Goal: Check status: Check status

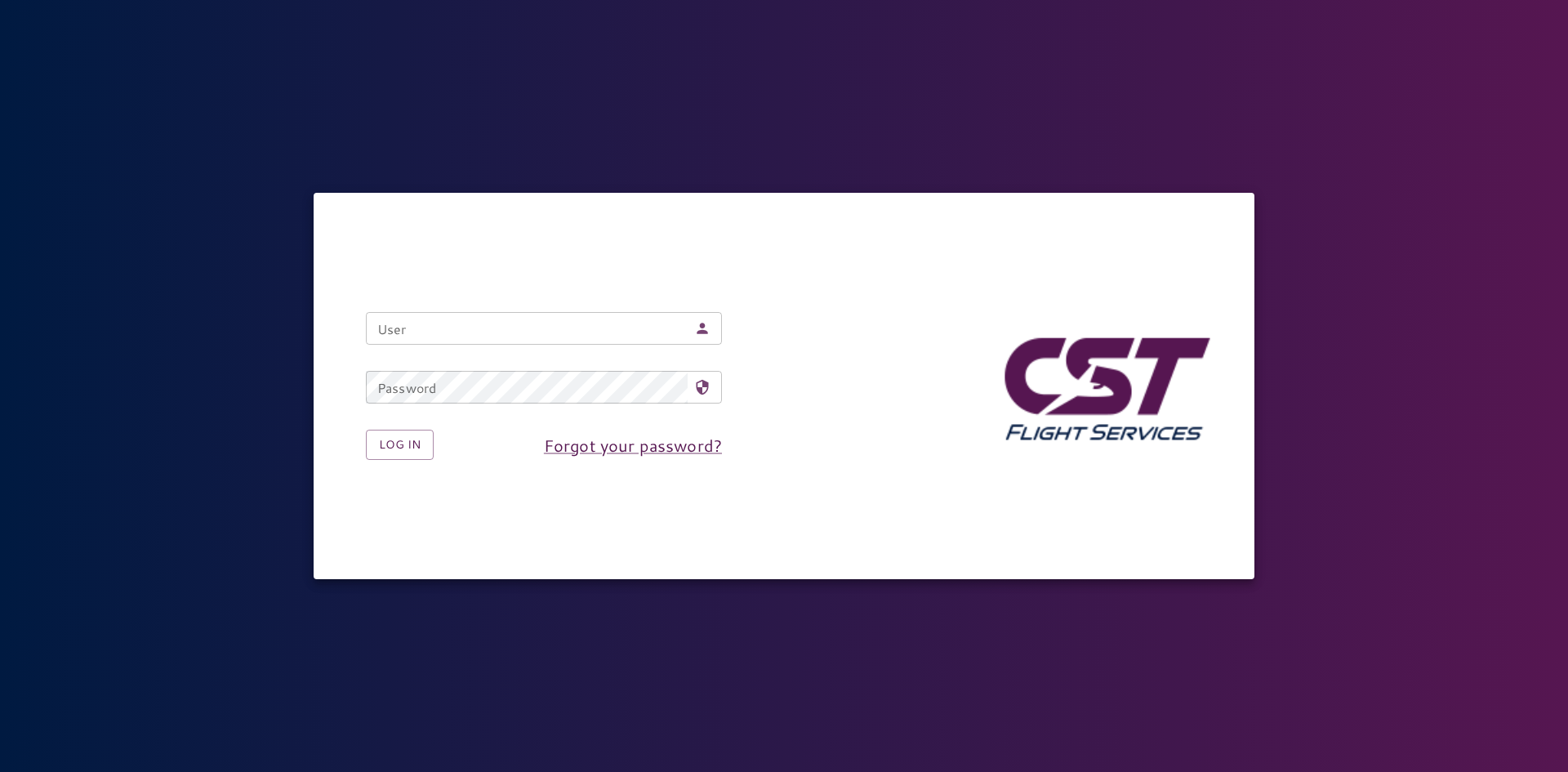
click at [457, 331] on input "User" at bounding box center [527, 329] width 322 height 33
type input "**********"
click at [422, 444] on button "Log in" at bounding box center [400, 444] width 68 height 30
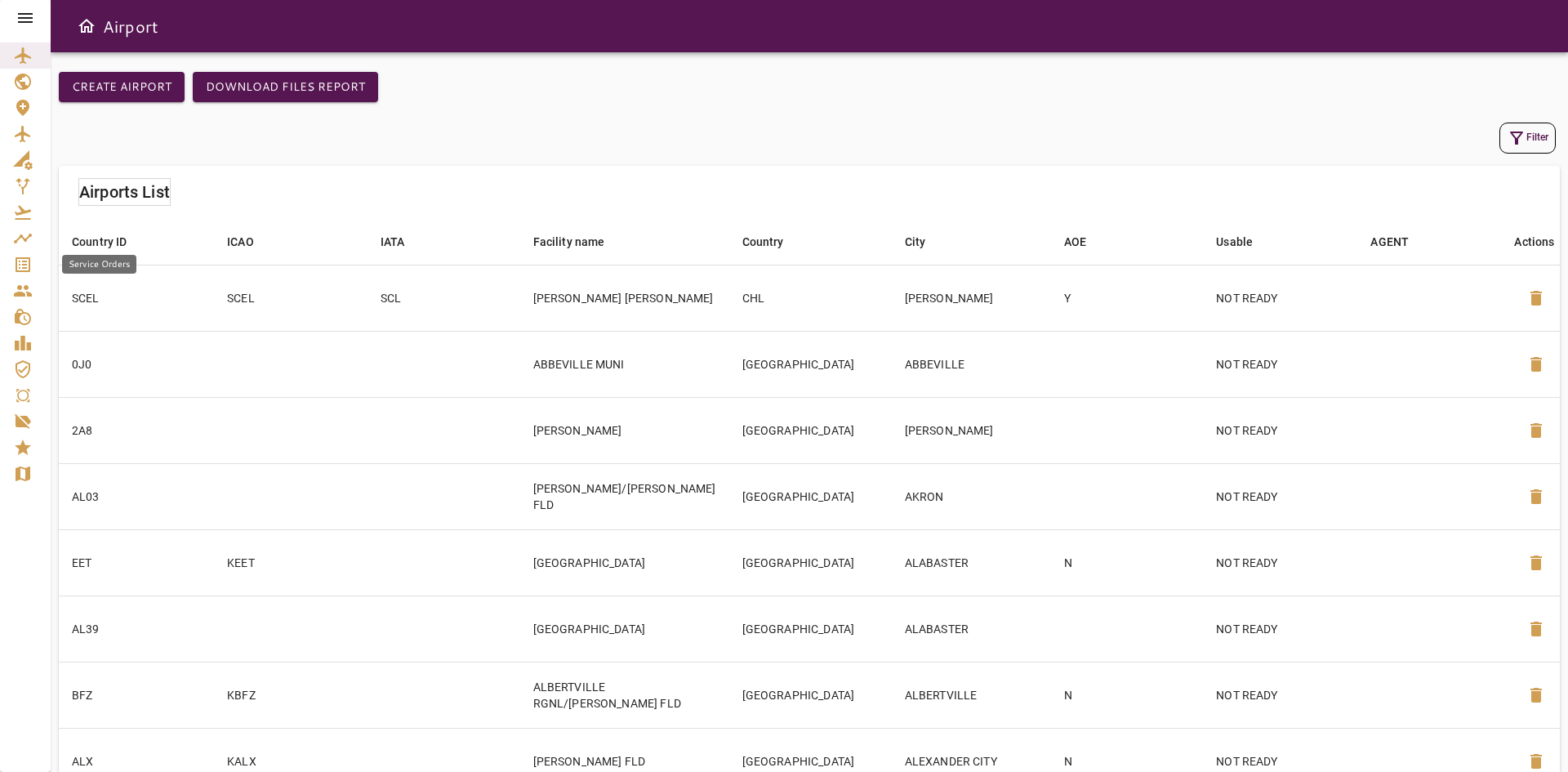
click at [26, 264] on icon "Service Orders" at bounding box center [23, 264] width 15 height 15
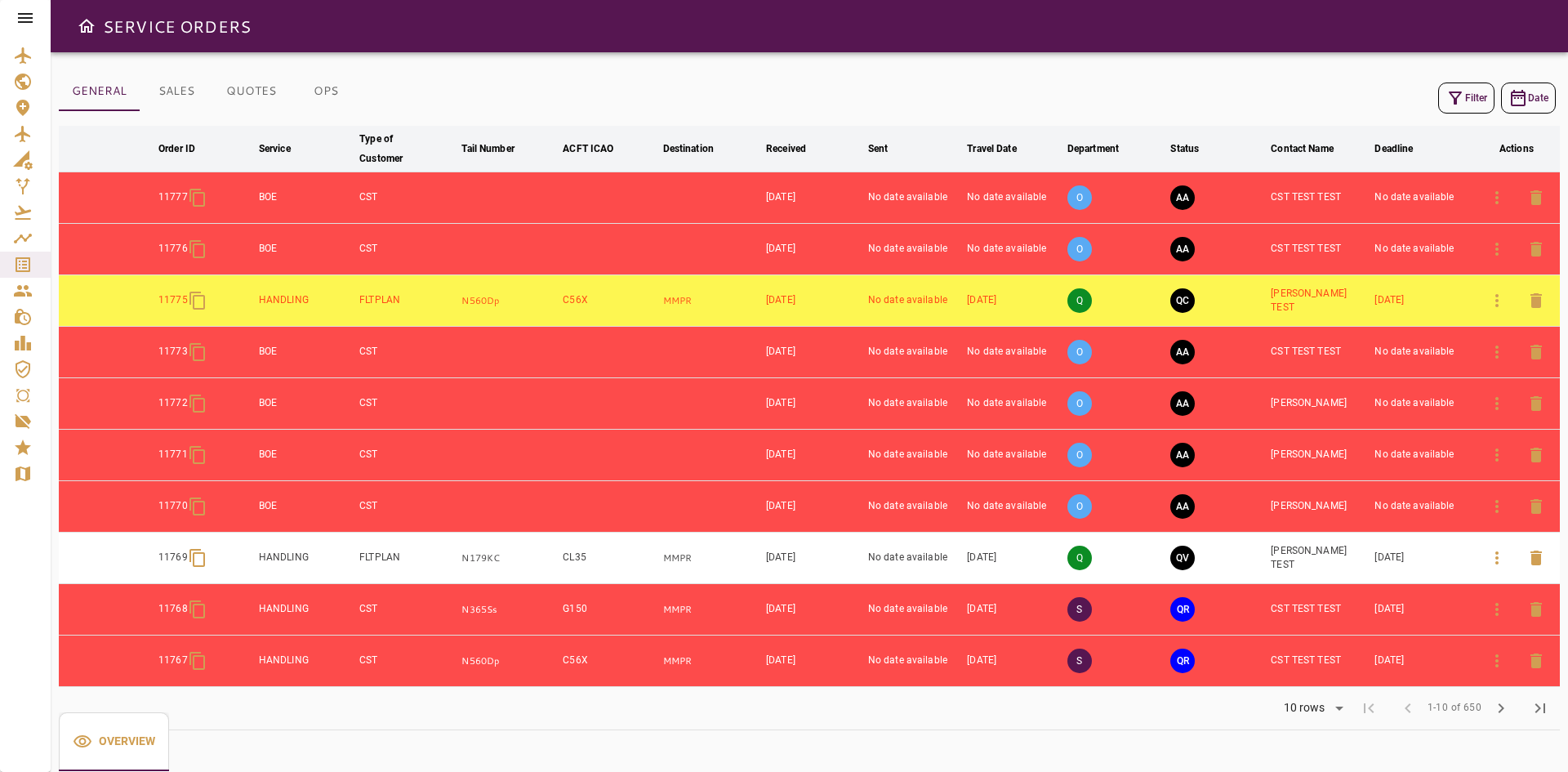
click at [1493, 305] on icon "button" at bounding box center [1496, 300] width 19 height 19
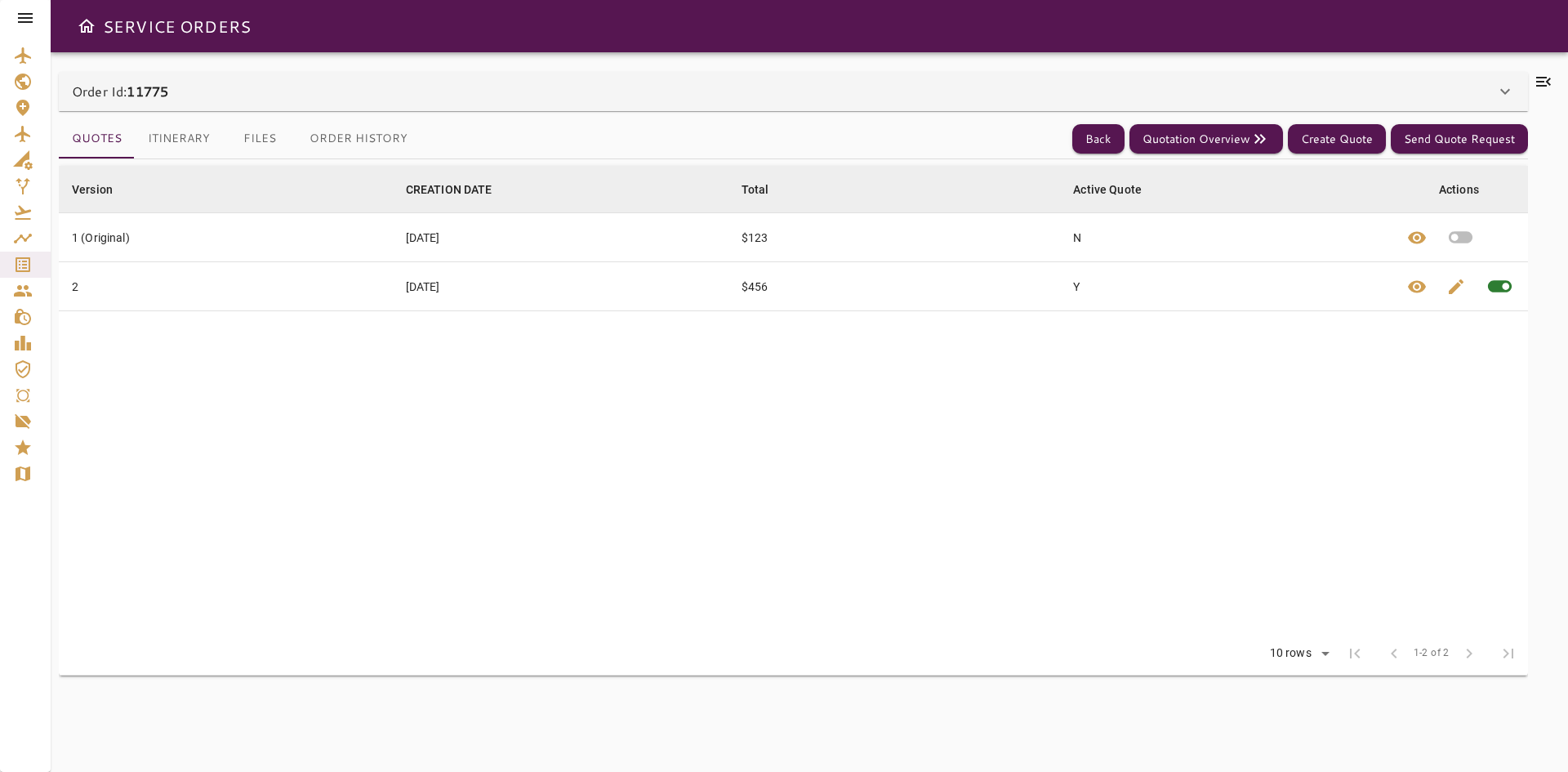
click at [172, 131] on button "Itinerary" at bounding box center [179, 139] width 88 height 39
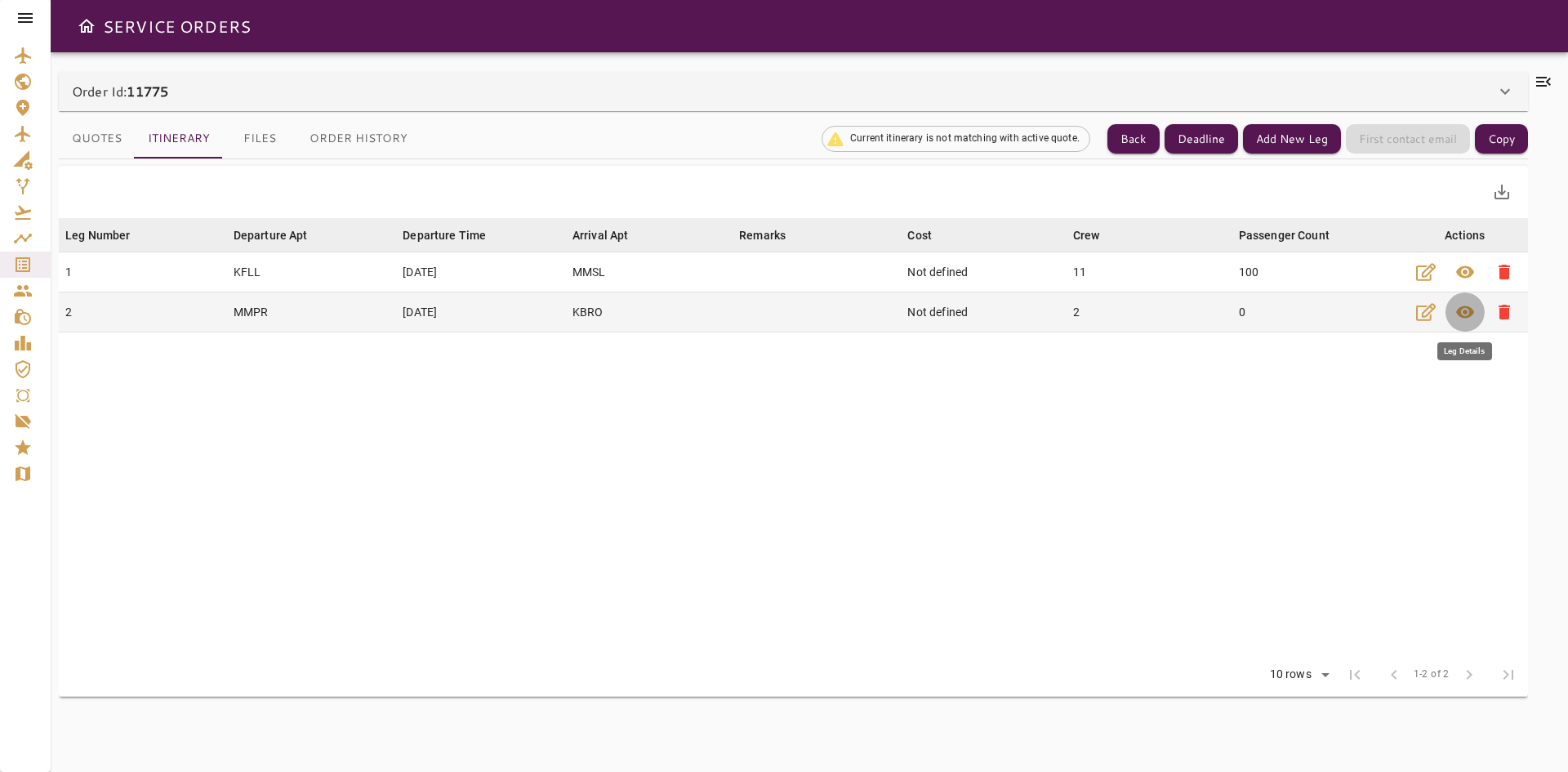
click at [1476, 306] on button "visibility" at bounding box center [1465, 312] width 39 height 39
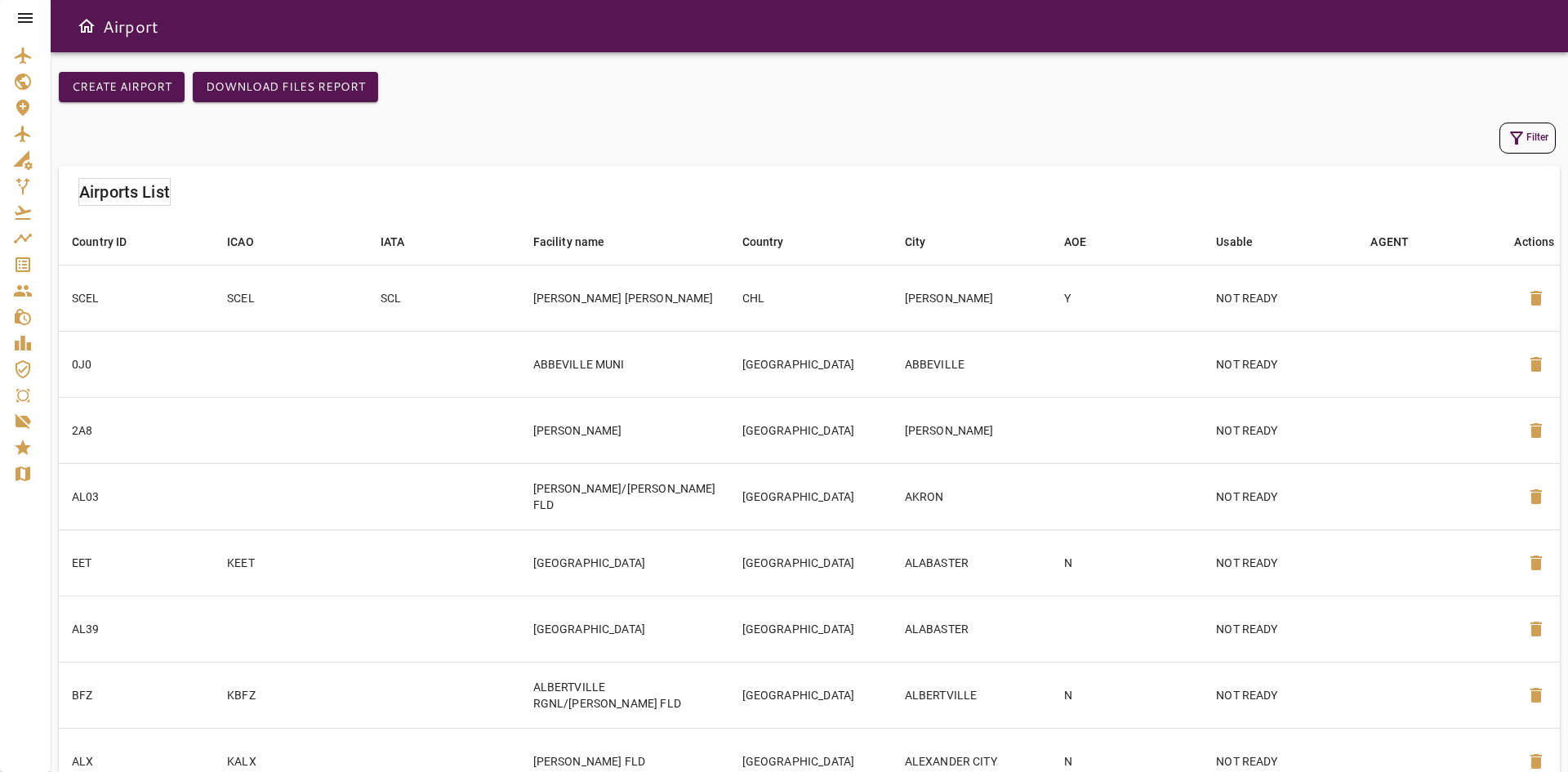
click at [25, 264] on icon "Service Orders" at bounding box center [23, 264] width 15 height 15
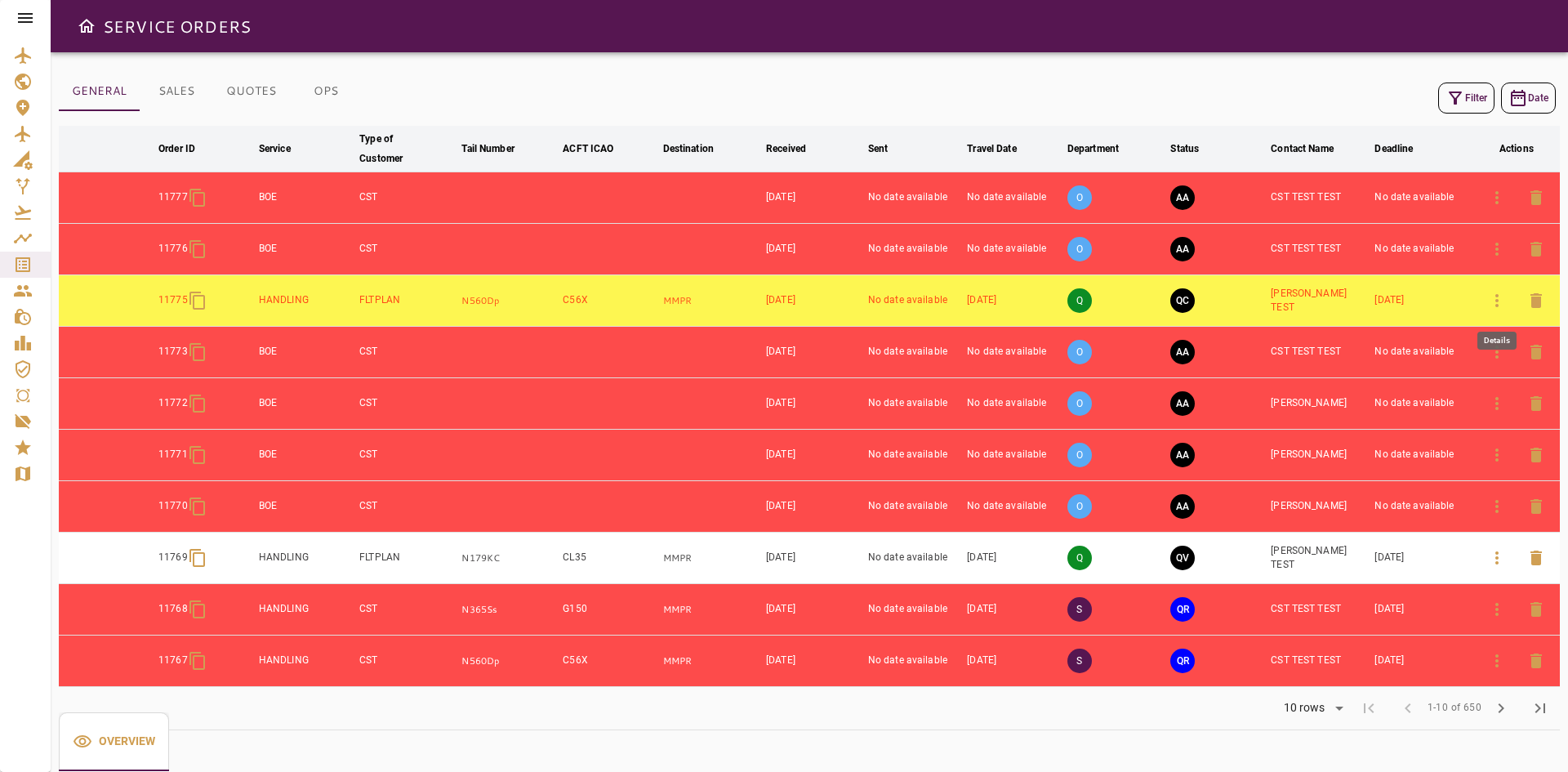
click at [1499, 302] on icon "button" at bounding box center [1496, 300] width 19 height 19
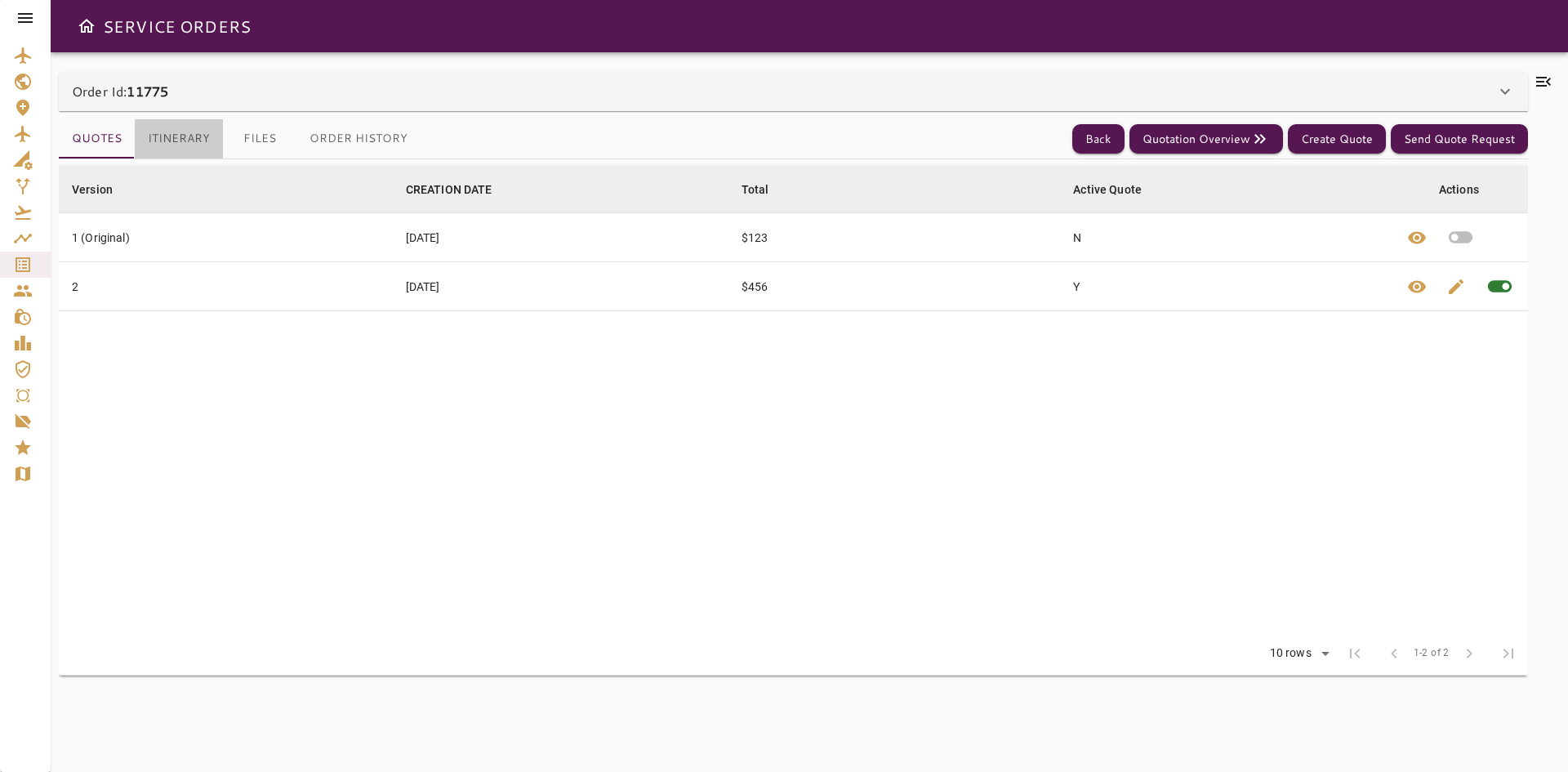
click at [187, 141] on button "Itinerary" at bounding box center [179, 139] width 88 height 39
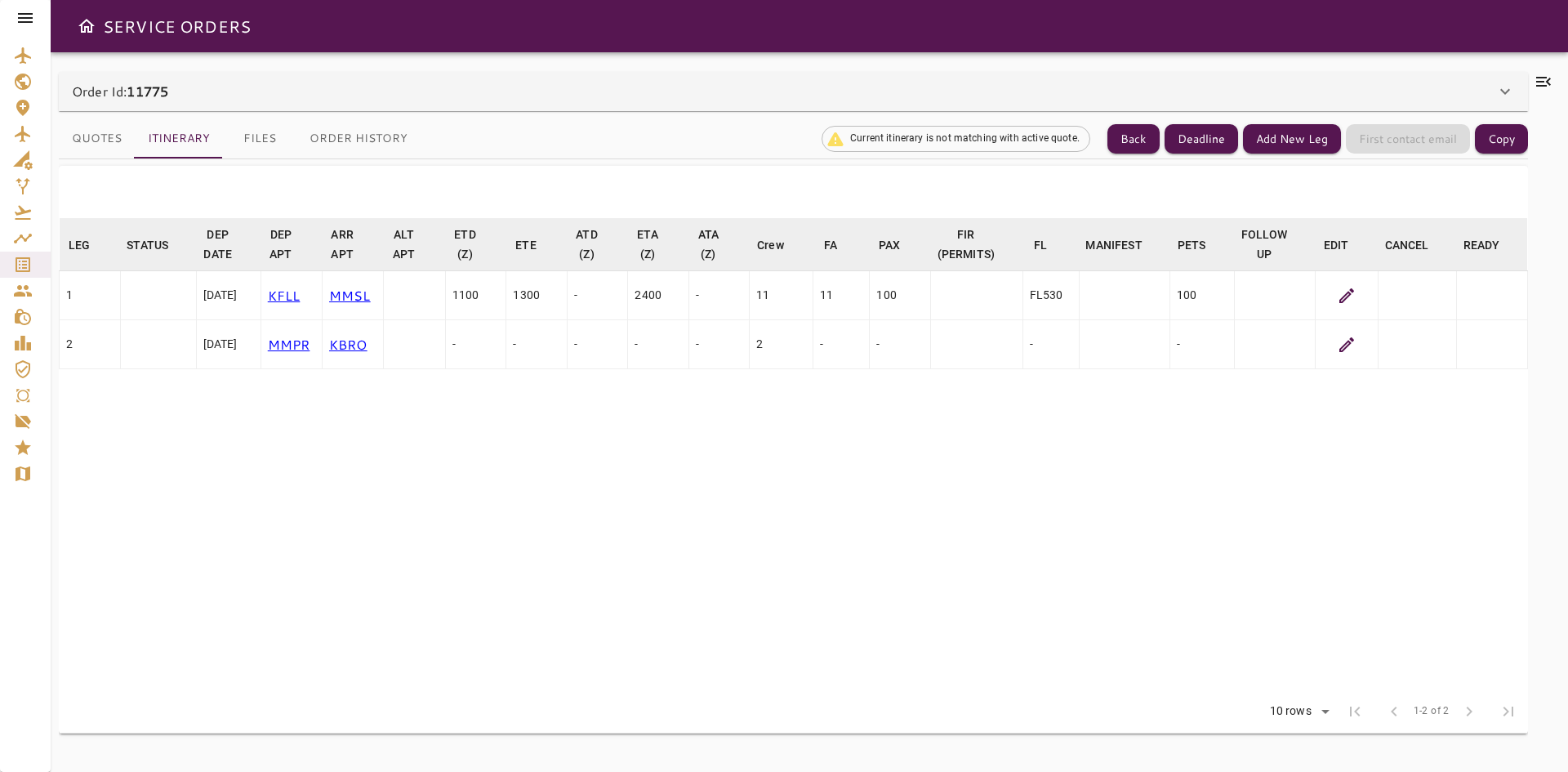
click at [1344, 295] on icon at bounding box center [1346, 296] width 19 height 19
